Goal: Find specific page/section: Find specific page/section

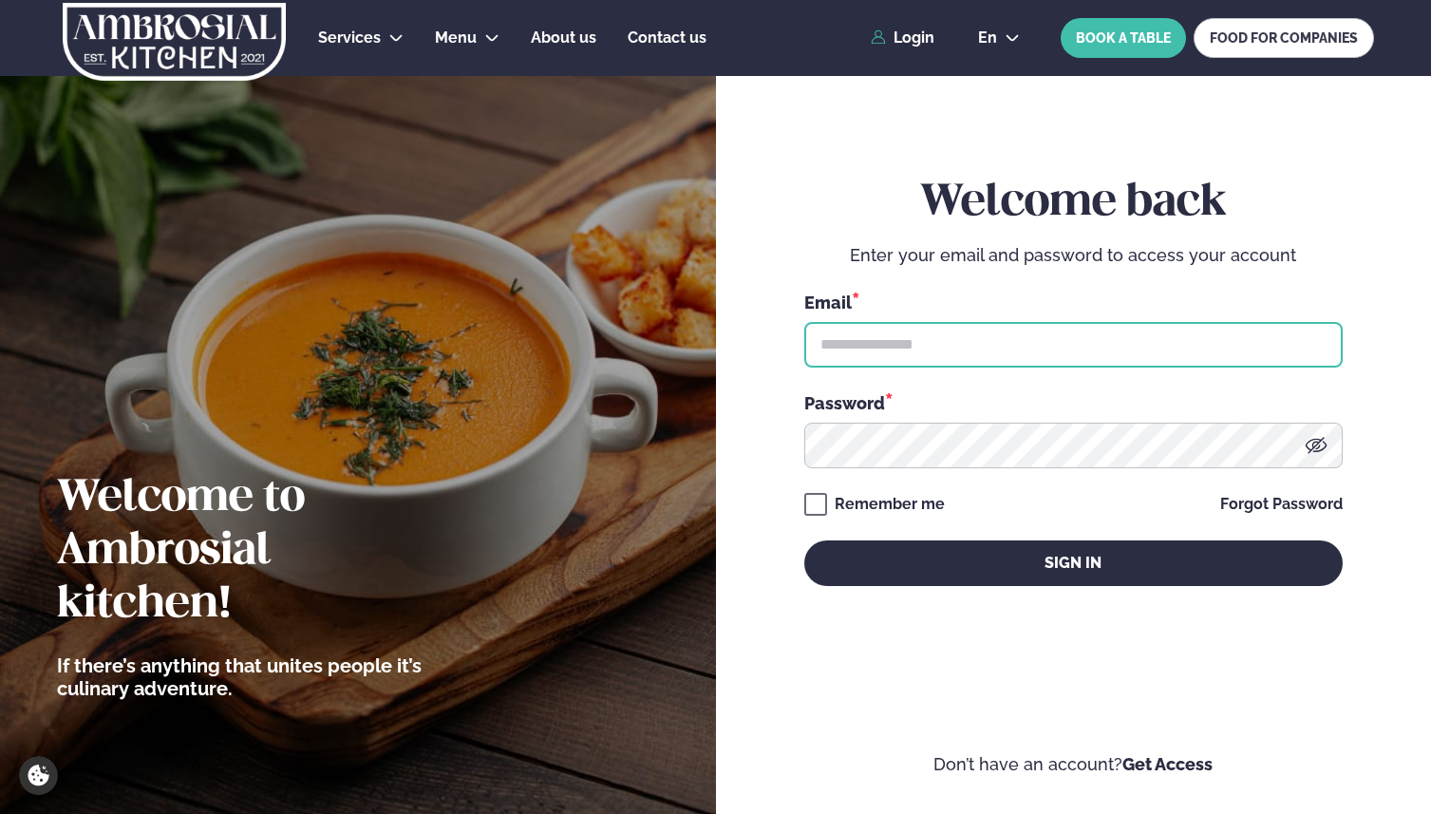
click at [976, 341] on input "text" at bounding box center [1073, 345] width 538 height 46
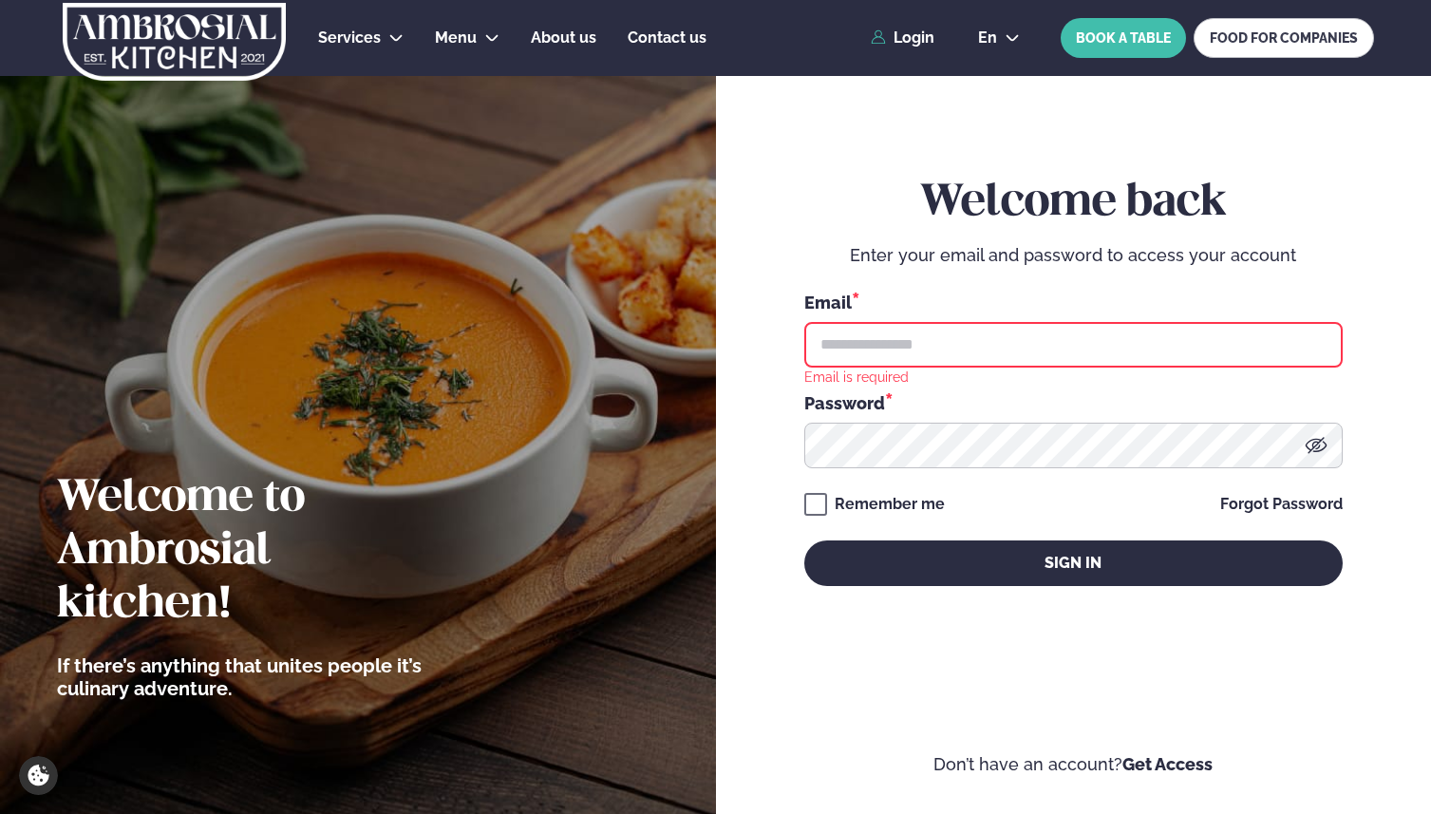
type input "**********"
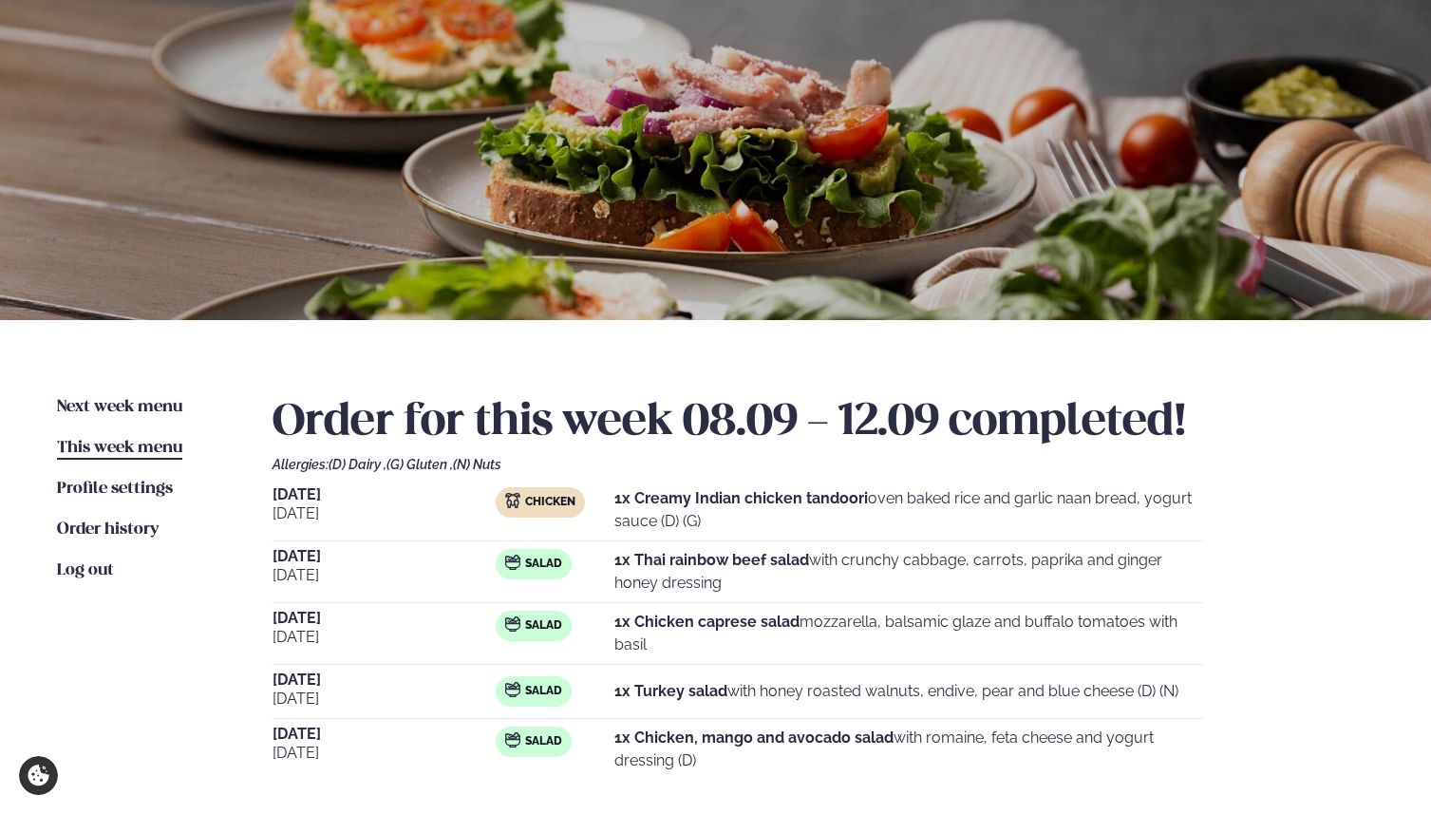
scroll to position [123, 0]
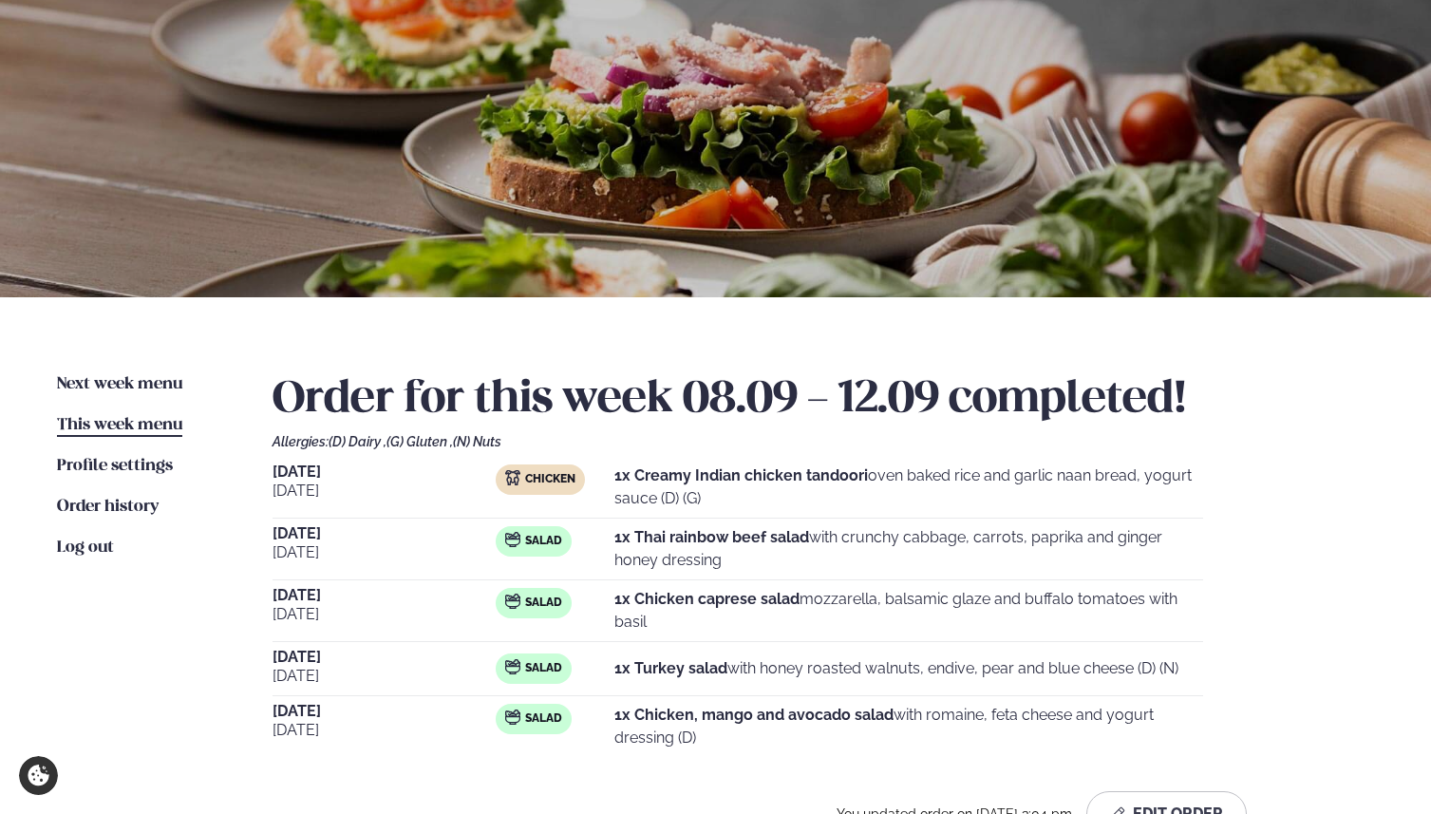
click at [663, 473] on strong "1x Creamy Indian chicken tandoori" at bounding box center [741, 475] width 254 height 18
drag, startPoint x: 867, startPoint y: 473, endPoint x: 633, endPoint y: 482, distance: 234.7
click at [633, 482] on strong "1x Creamy Indian chicken tandoori" at bounding box center [741, 475] width 254 height 18
copy strong "Creamy Indian chicken tandoori"
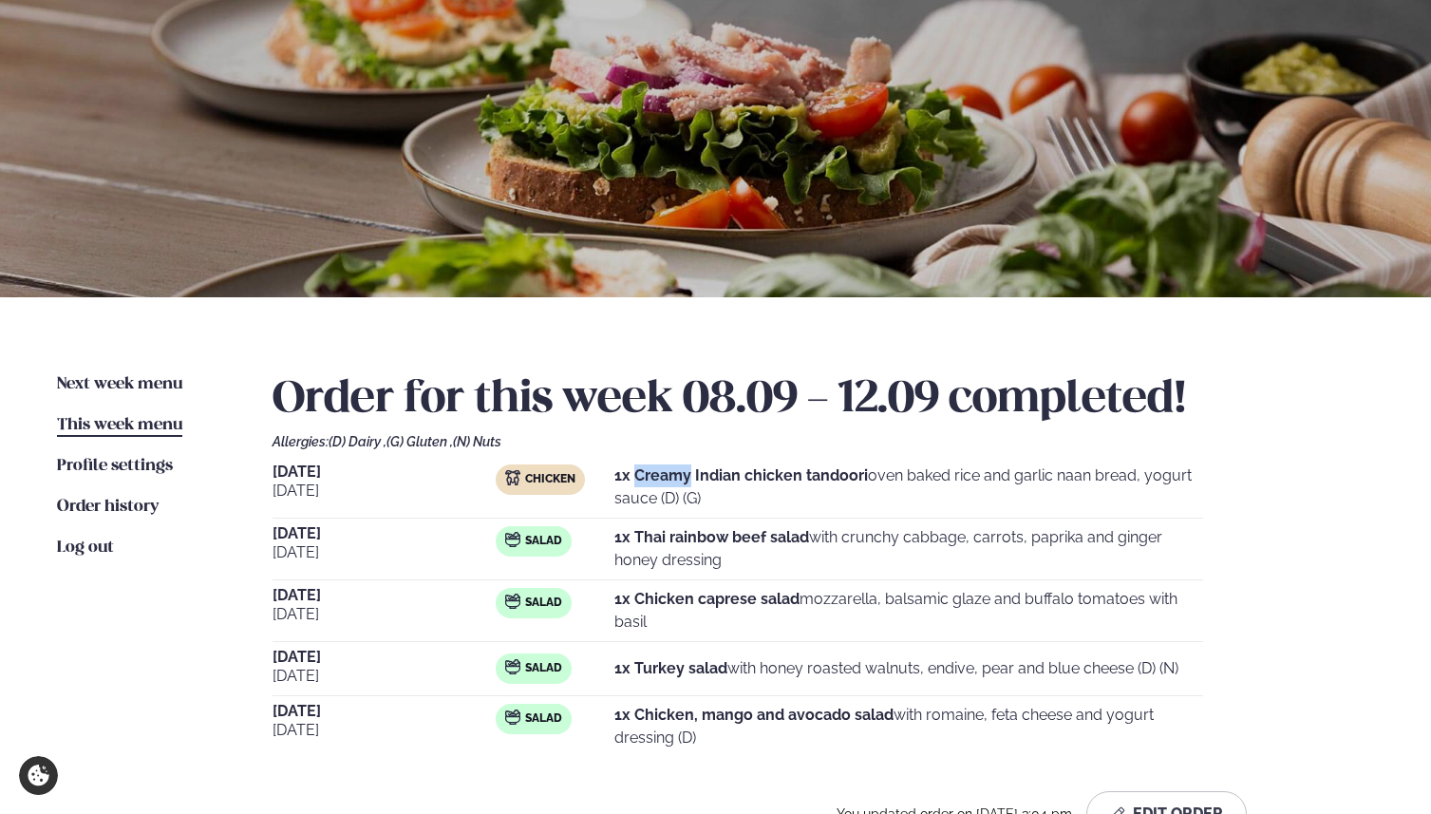
click at [787, 474] on strong "1x Creamy Indian chicken tandoori" at bounding box center [741, 475] width 254 height 18
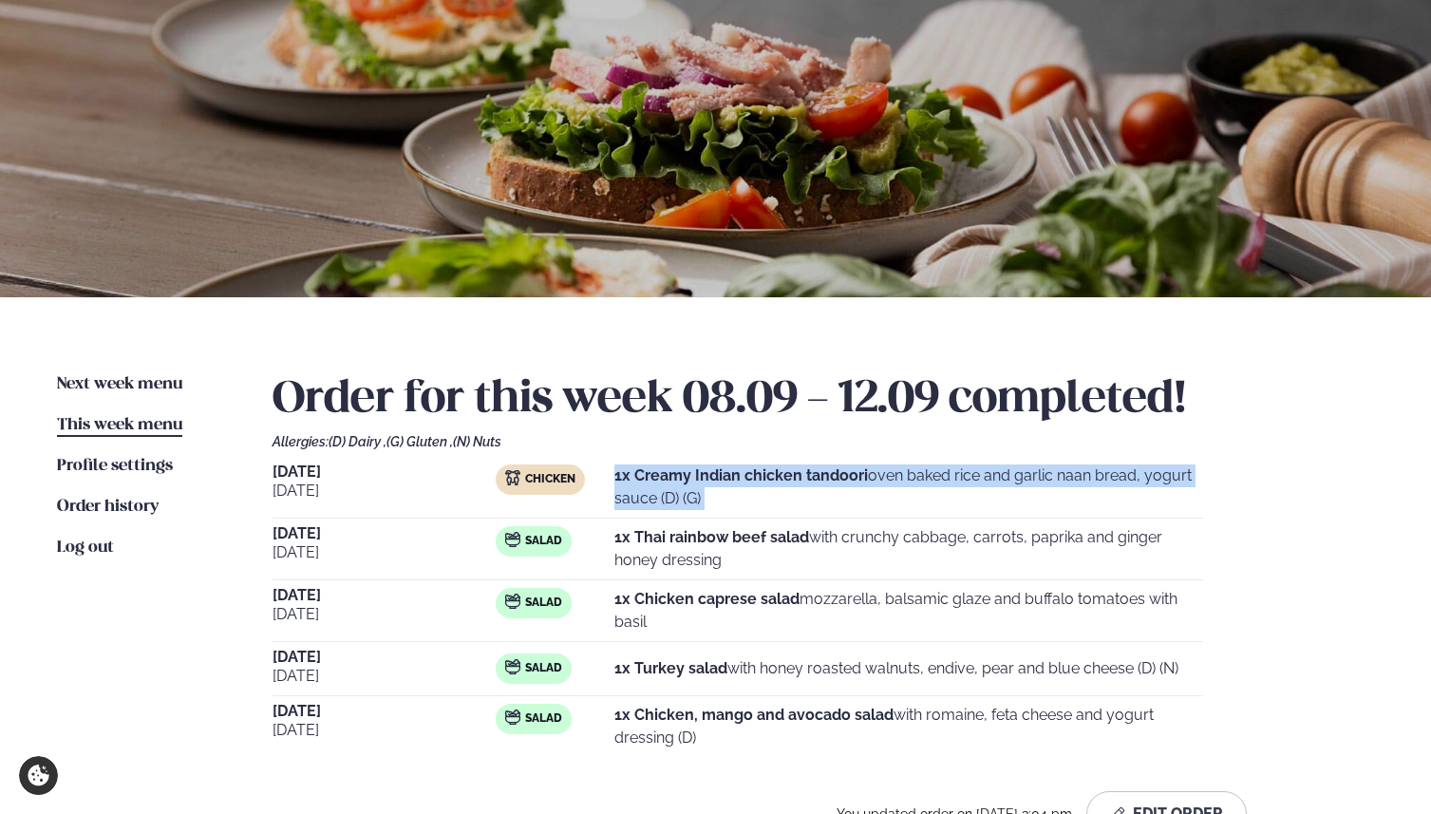
click at [787, 474] on strong "1x Creamy Indian chicken tandoori" at bounding box center [741, 475] width 254 height 18
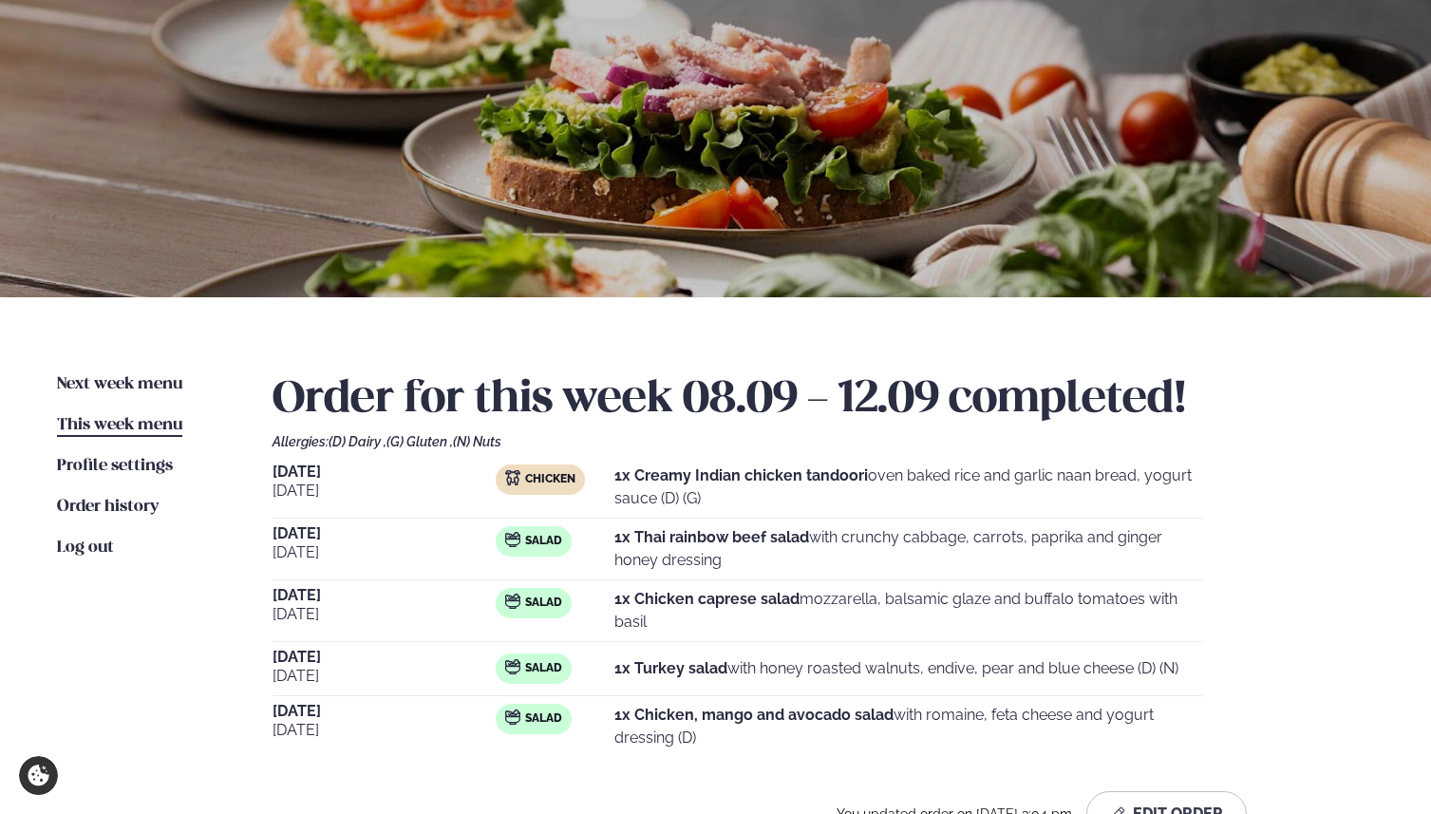
click at [802, 474] on strong "1x Creamy Indian chicken tandoori" at bounding box center [741, 475] width 254 height 18
click at [761, 472] on strong "1x Creamy Indian chicken tandoori" at bounding box center [741, 475] width 254 height 18
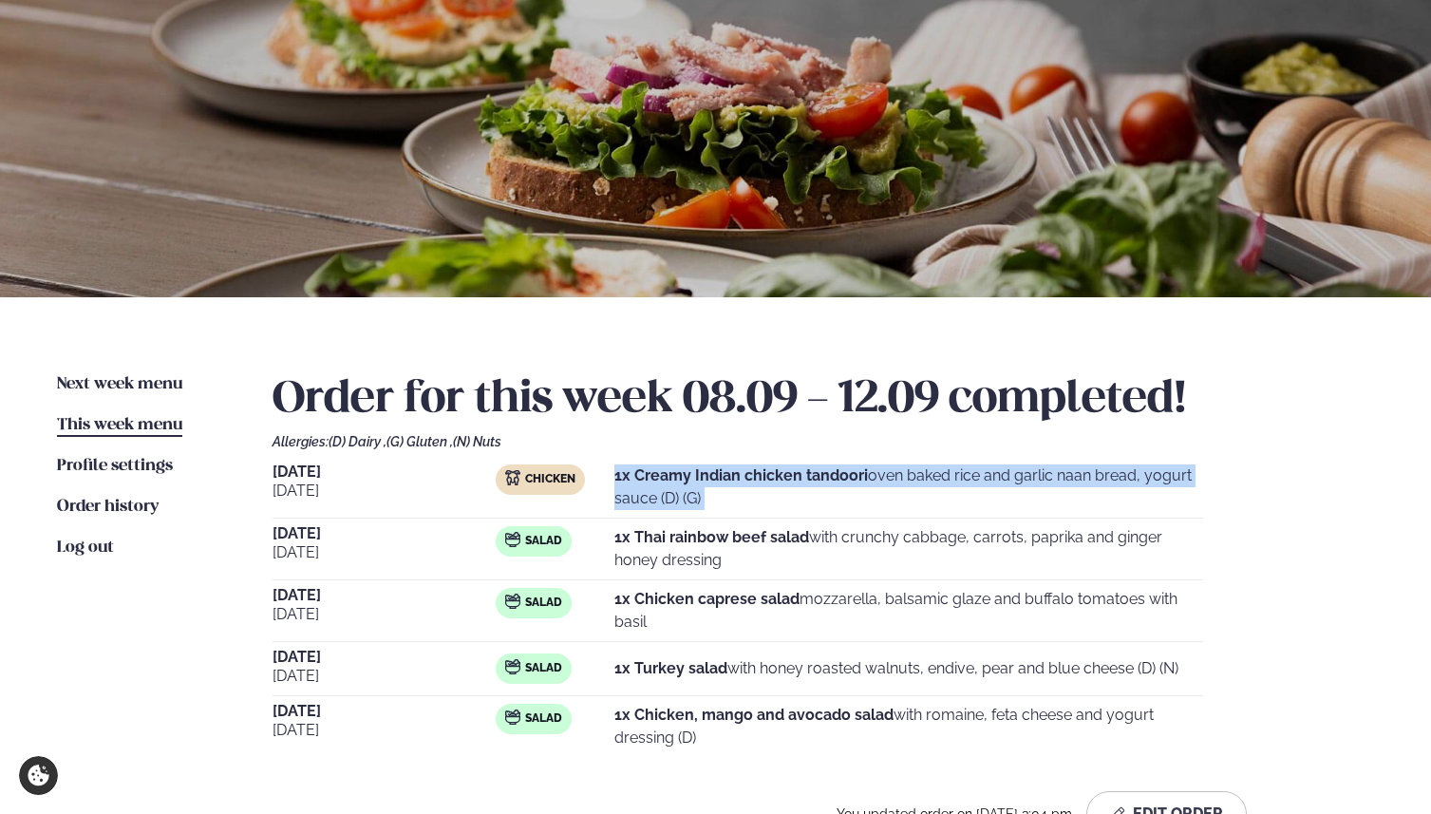
click at [761, 472] on strong "1x Creamy Indian chicken tandoori" at bounding box center [741, 475] width 254 height 18
click at [787, 472] on strong "1x Creamy Indian chicken tandoori" at bounding box center [741, 475] width 254 height 18
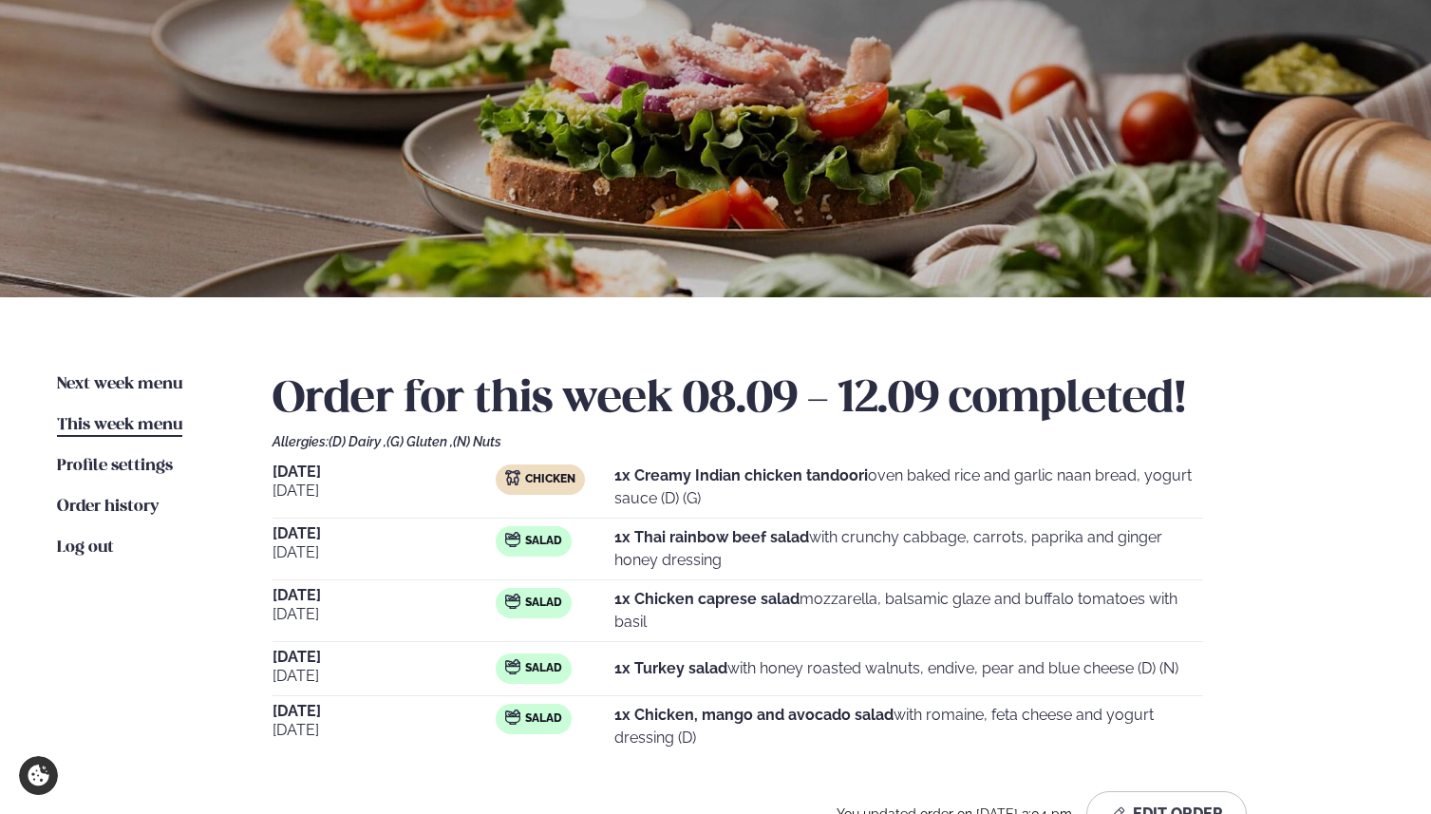
click at [773, 477] on strong "1x Creamy Indian chicken tandoori" at bounding box center [741, 475] width 254 height 18
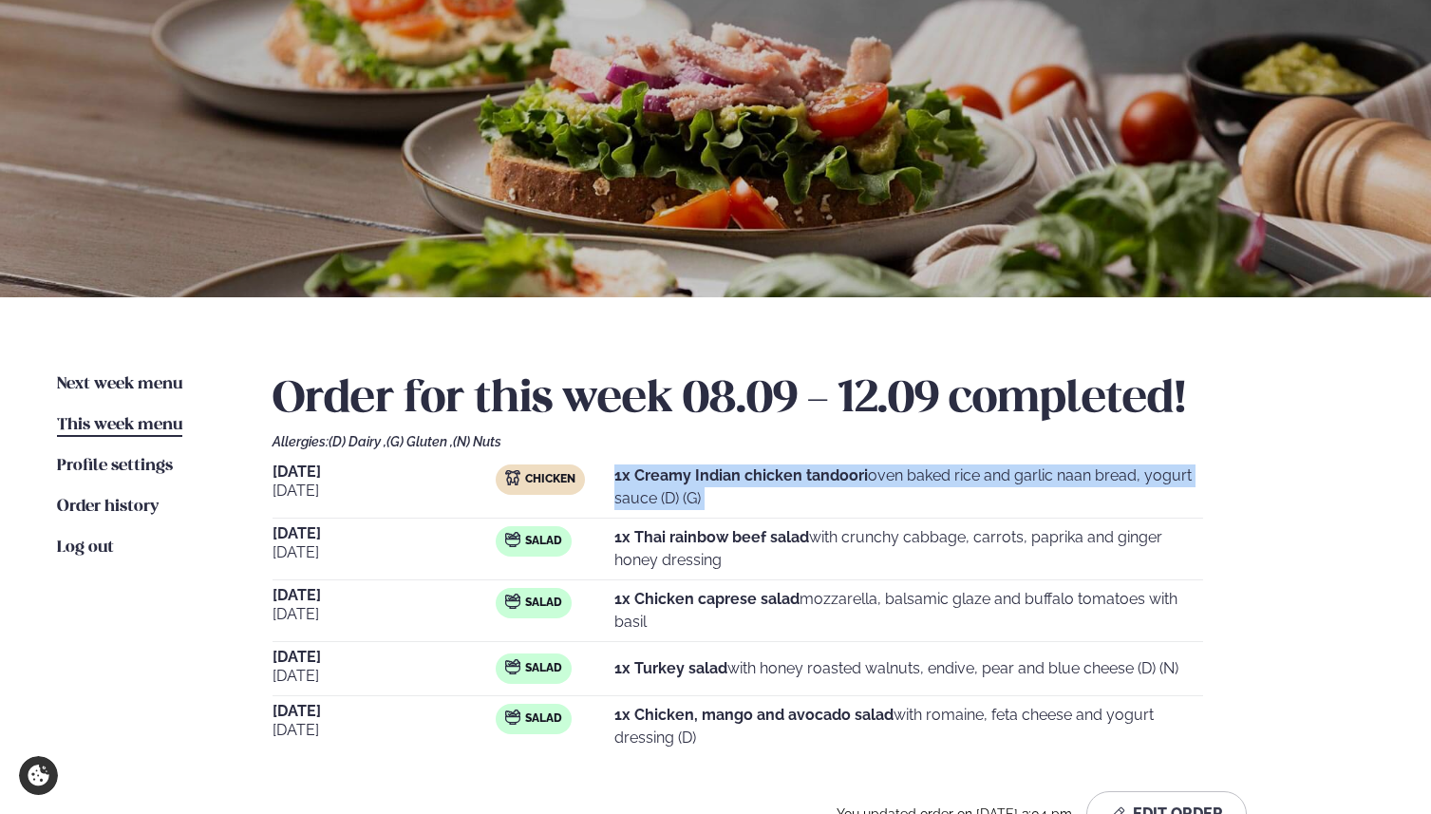
click at [773, 477] on strong "1x Creamy Indian chicken tandoori" at bounding box center [741, 475] width 254 height 18
click at [786, 477] on strong "1x Creamy Indian chicken tandoori" at bounding box center [741, 475] width 254 height 18
